Goal: Contribute content: Add original content to the website for others to see

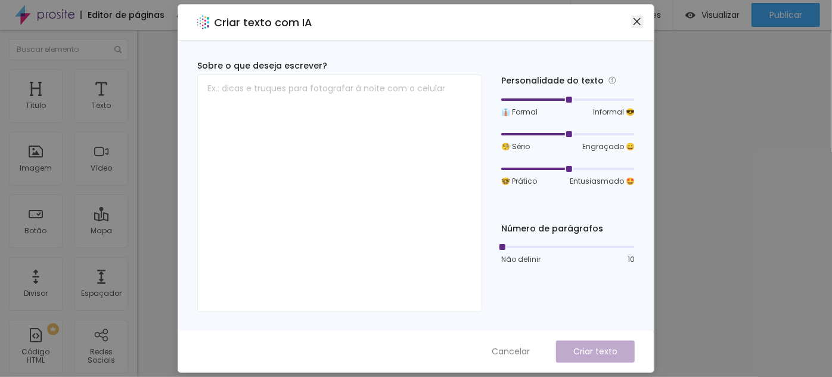
click at [635, 25] on icon "close" at bounding box center [638, 22] width 10 height 10
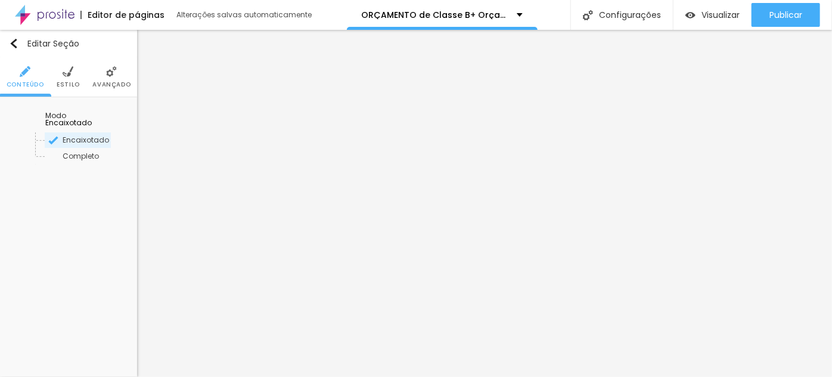
click at [65, 79] on li "Estilo" at bounding box center [68, 76] width 23 height 39
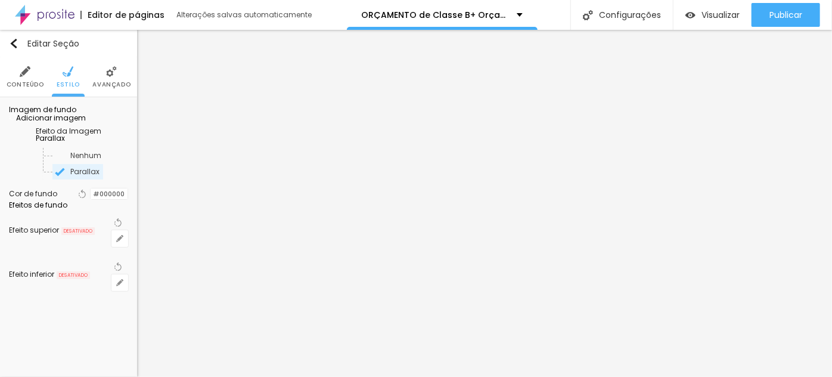
click at [104, 66] on li "Avançado" at bounding box center [111, 76] width 38 height 39
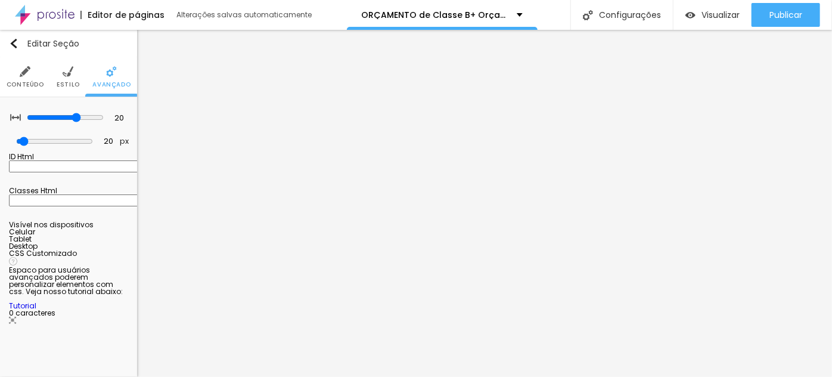
click at [119, 236] on div at bounding box center [68, 236] width 119 height 0
click at [110, 243] on div at bounding box center [68, 243] width 119 height 0
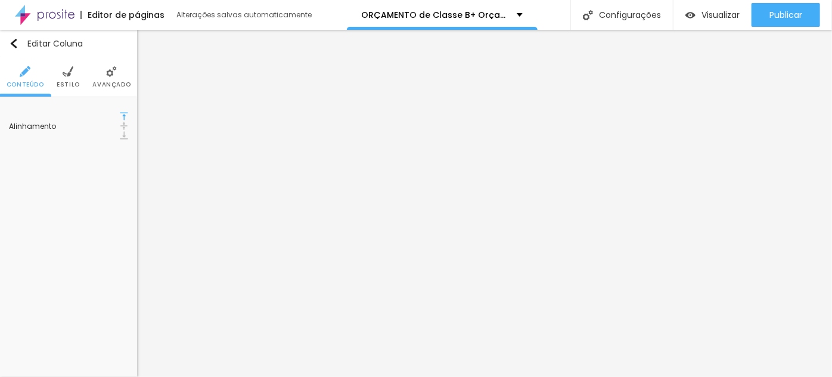
click at [113, 72] on img at bounding box center [111, 71] width 11 height 11
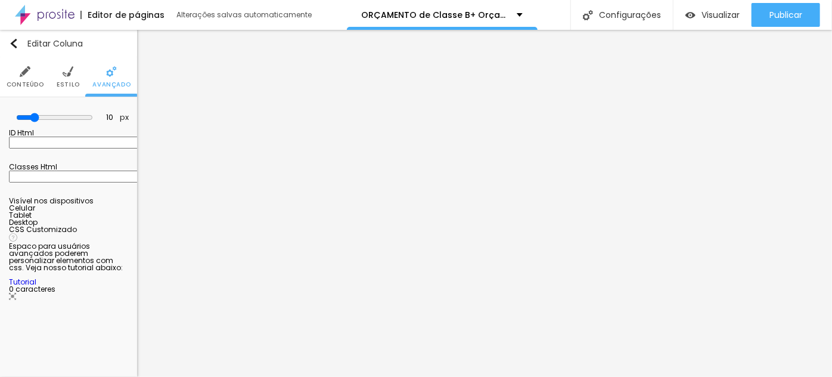
click at [111, 212] on div at bounding box center [68, 212] width 119 height 0
click at [111, 219] on div at bounding box center [68, 219] width 119 height 0
click at [109, 226] on div at bounding box center [68, 226] width 119 height 0
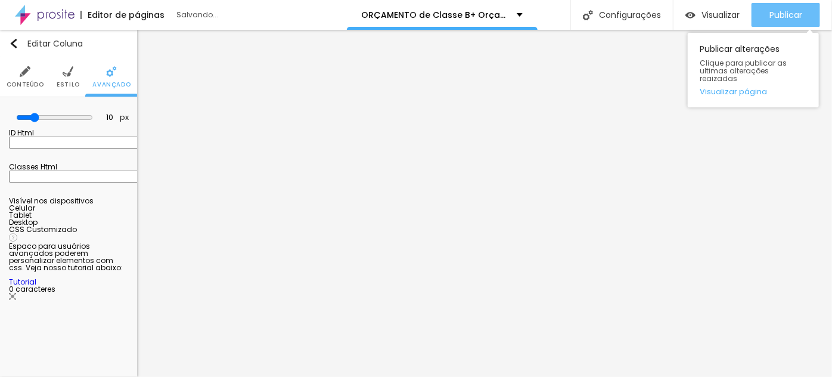
click at [780, 12] on span "Publicar" at bounding box center [786, 15] width 33 height 10
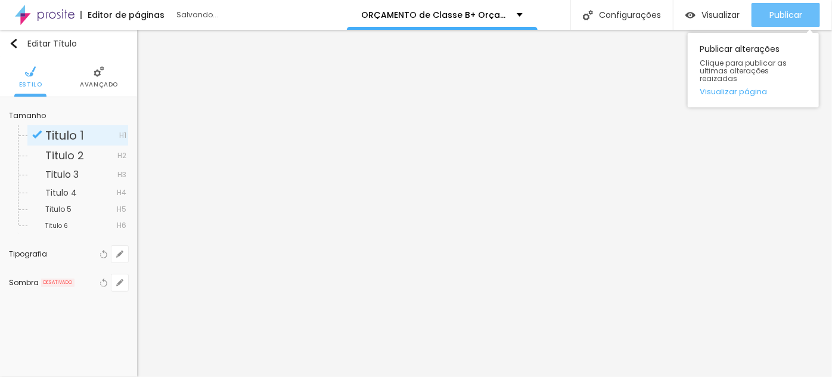
click at [782, 14] on span "Publicar" at bounding box center [786, 15] width 33 height 10
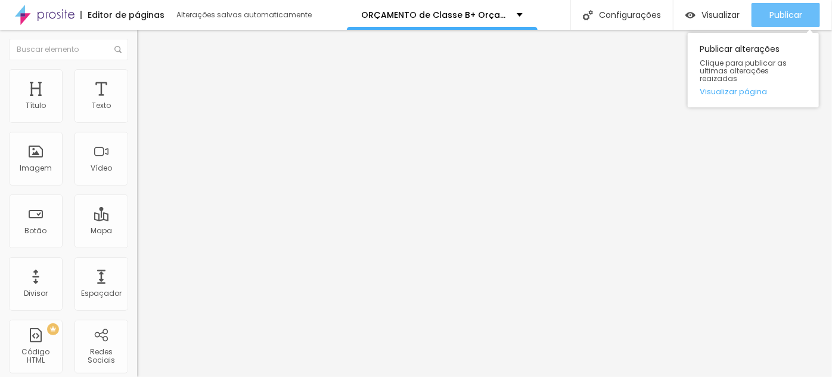
click at [779, 23] on div "Publicar" at bounding box center [786, 15] width 33 height 24
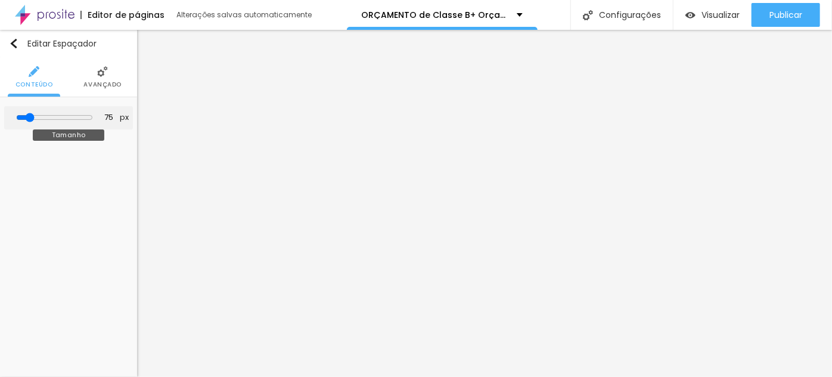
type input "54"
type input "46"
type input "50"
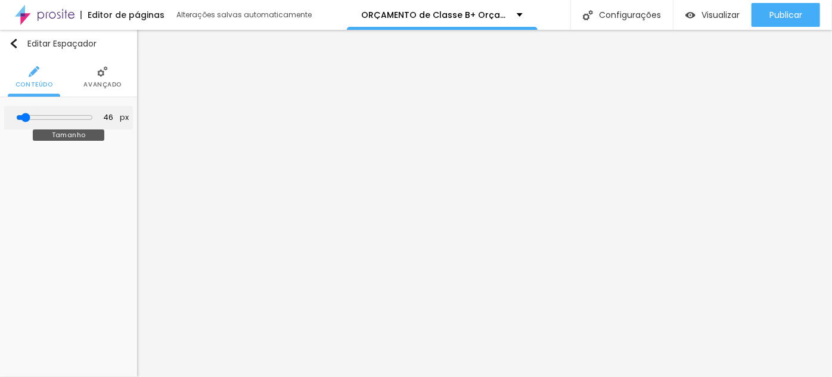
type input "50"
type input "58"
click at [32, 116] on input "range" at bounding box center [54, 118] width 77 height 10
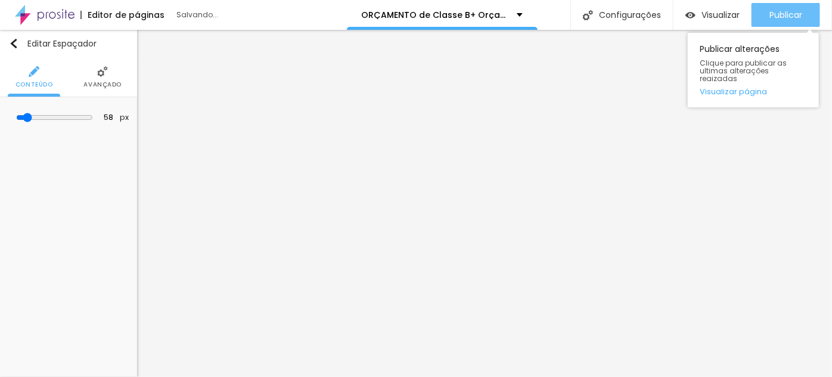
click at [776, 14] on span "Publicar" at bounding box center [786, 15] width 33 height 10
